Goal: Information Seeking & Learning: Learn about a topic

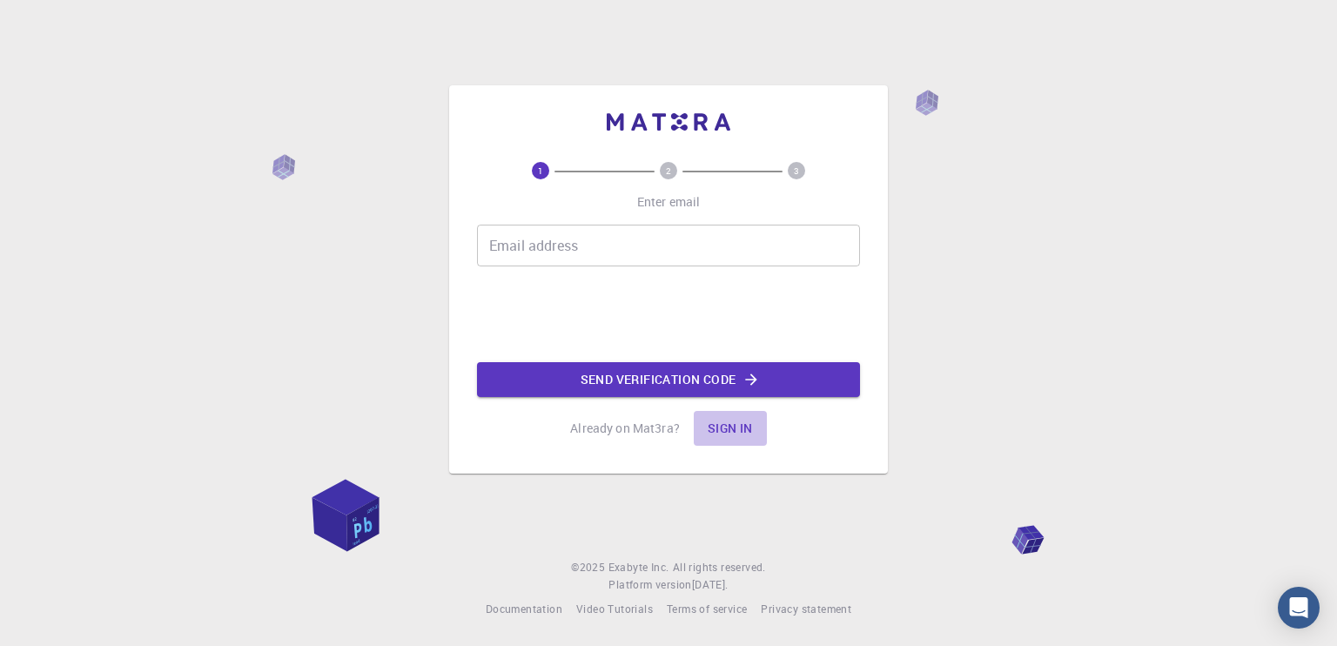
click at [725, 427] on button "Sign in" at bounding box center [730, 428] width 73 height 35
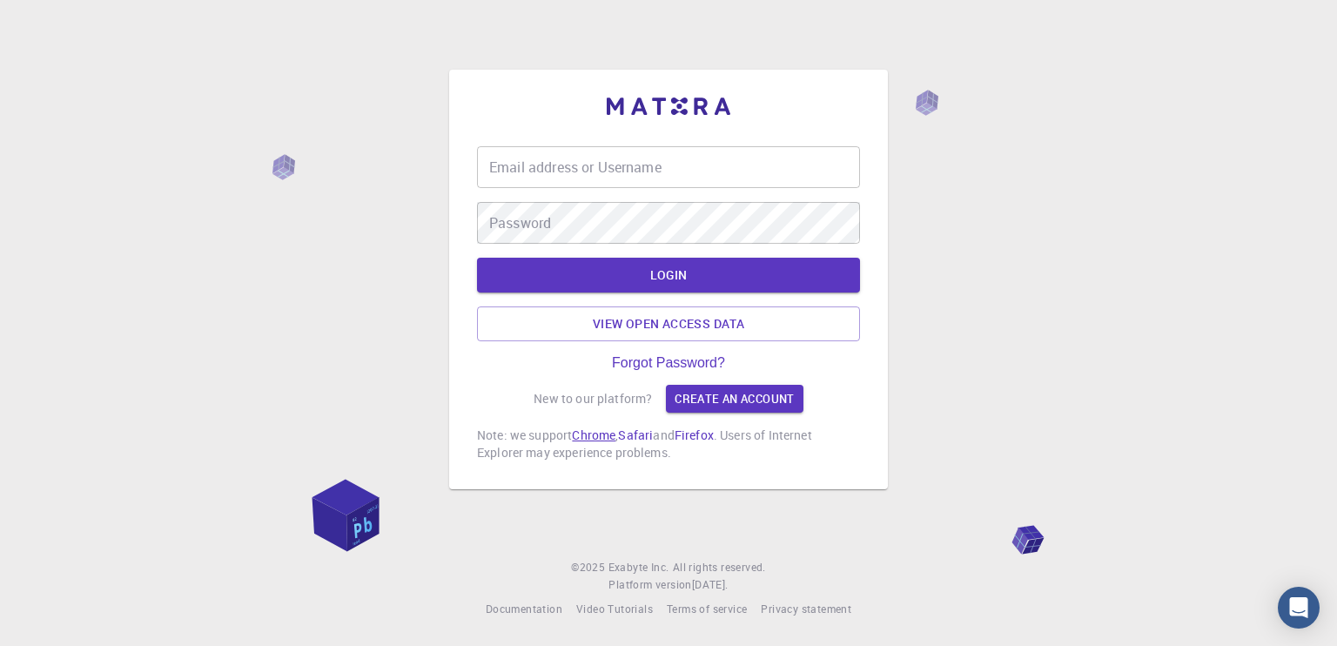
click at [595, 439] on link "Chrome" at bounding box center [594, 435] width 44 height 17
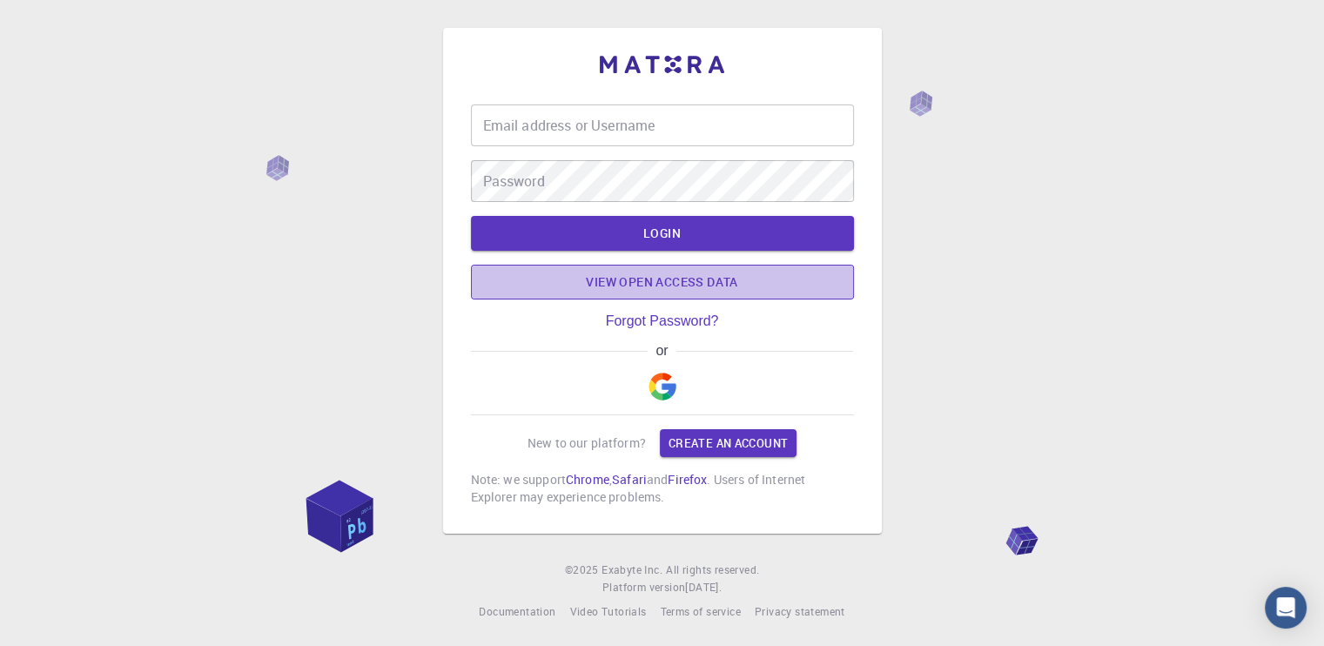
click at [665, 284] on link "View open access data" at bounding box center [662, 282] width 383 height 35
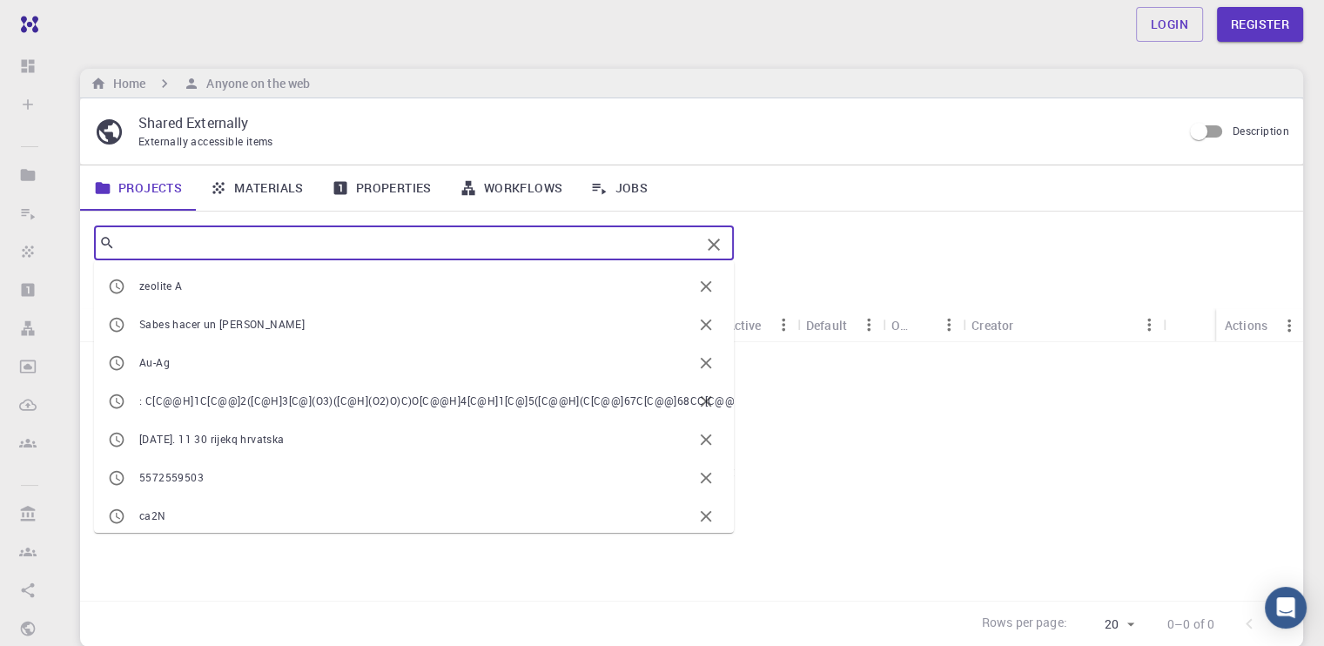
click at [286, 235] on input "text" at bounding box center [407, 243] width 585 height 24
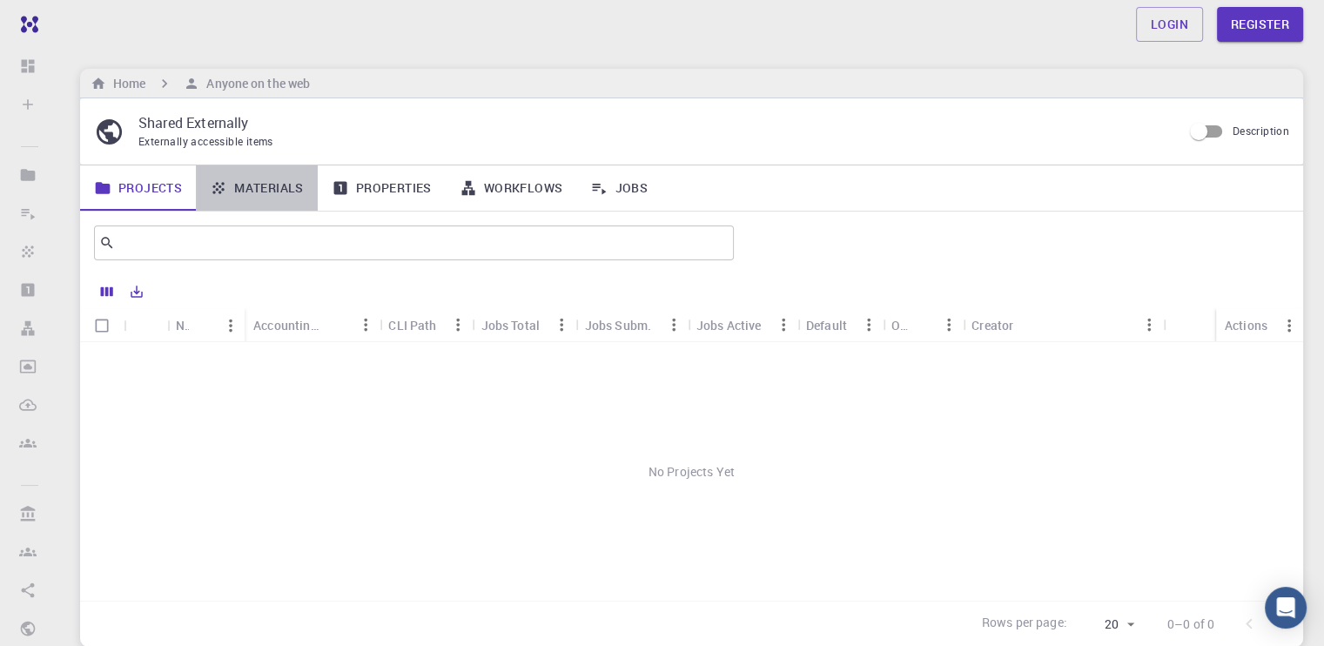
click at [279, 178] on link "Materials" at bounding box center [257, 187] width 122 height 45
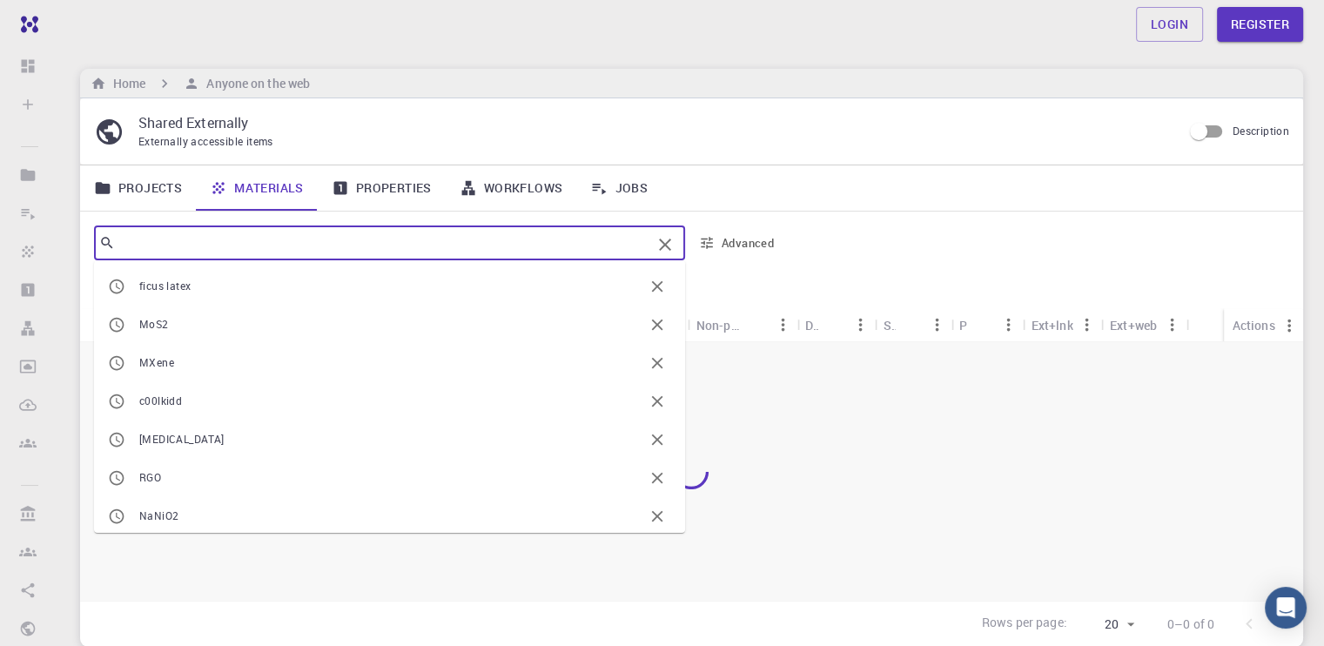
click at [250, 231] on input "text" at bounding box center [383, 243] width 536 height 24
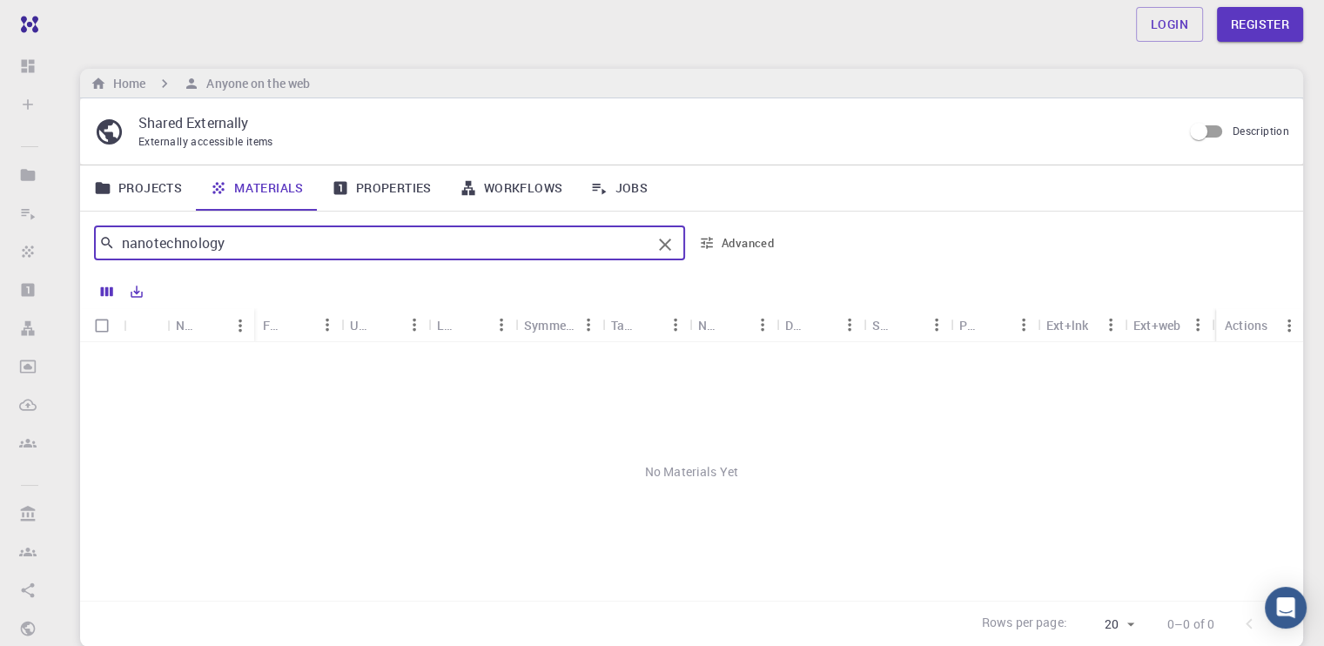
type input "nanotechnology"
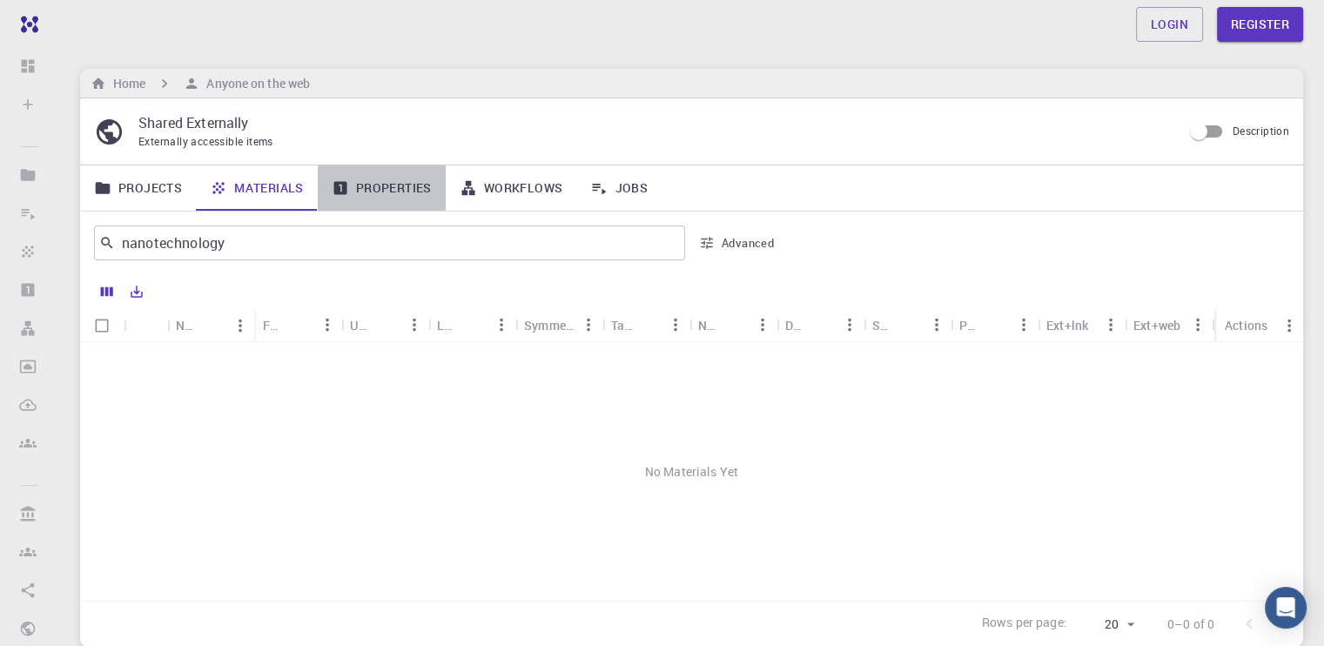
click at [380, 190] on link "Properties" at bounding box center [382, 187] width 128 height 45
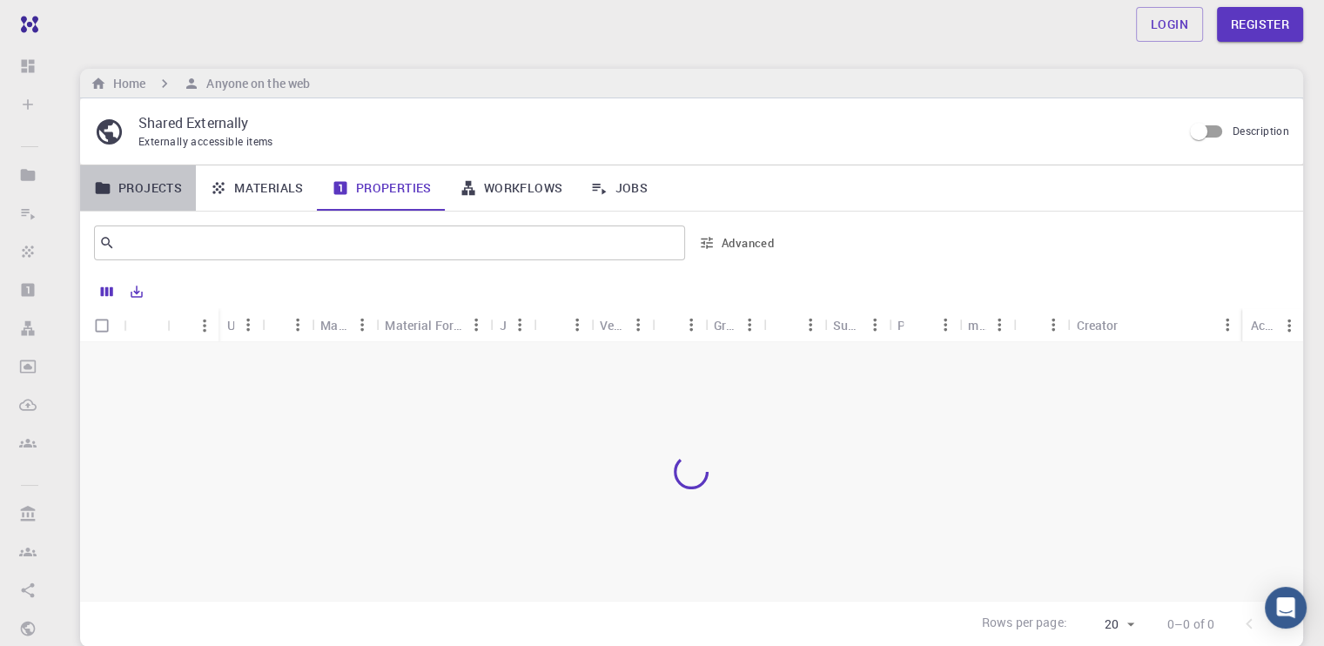
click at [157, 175] on link "Projects" at bounding box center [138, 187] width 116 height 45
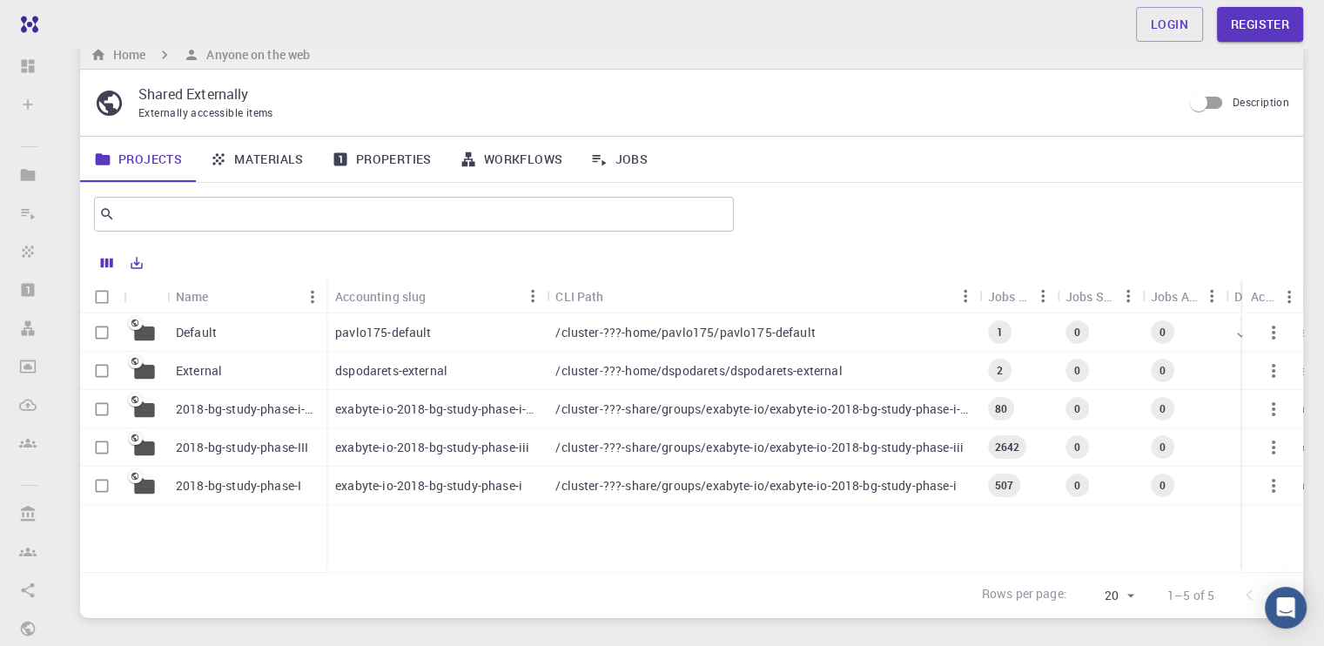
scroll to position [30, 0]
click at [230, 148] on link "Materials" at bounding box center [257, 158] width 122 height 45
